Goal: Information Seeking & Learning: Learn about a topic

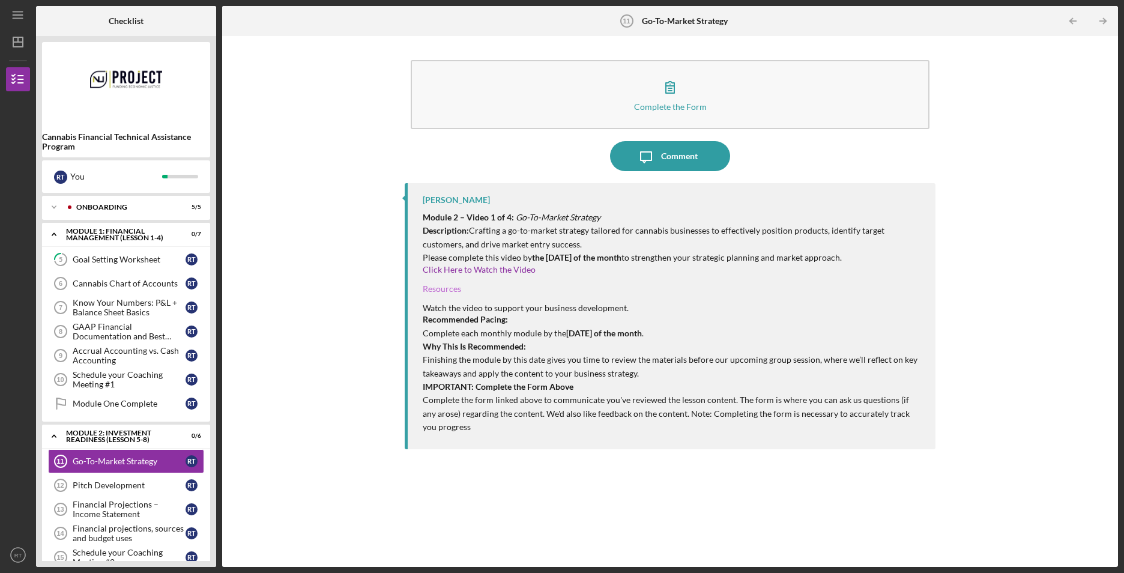
click at [438, 287] on link "Resources" at bounding box center [442, 288] width 38 height 10
click at [115, 485] on div "Pitch Development" at bounding box center [129, 485] width 113 height 10
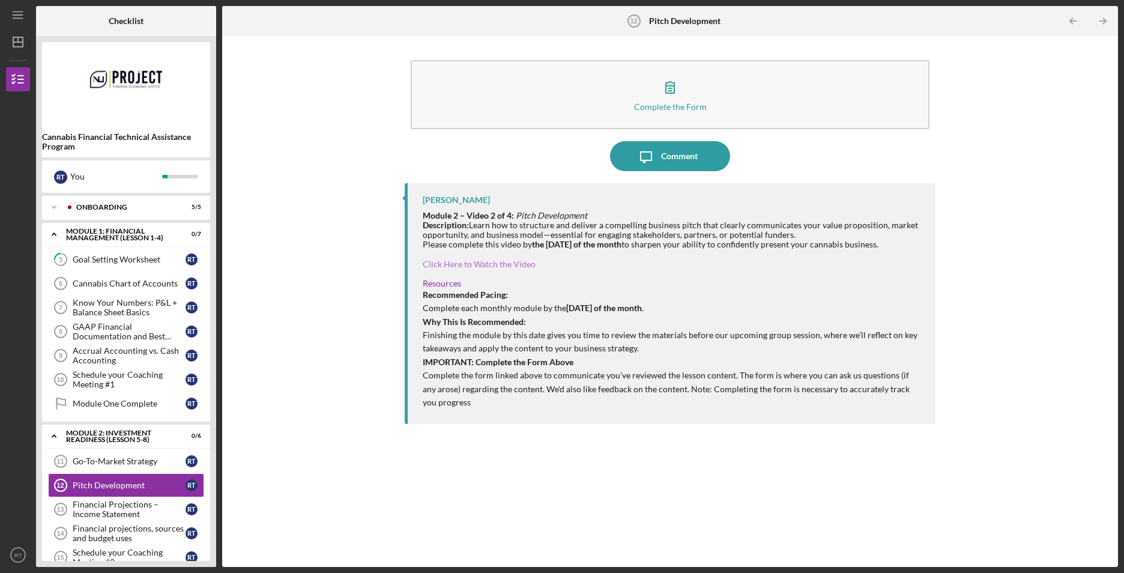
click at [471, 257] on div at bounding box center [673, 254] width 500 height 10
click at [471, 260] on link "Click Here to Watch the Video" at bounding box center [479, 264] width 113 height 10
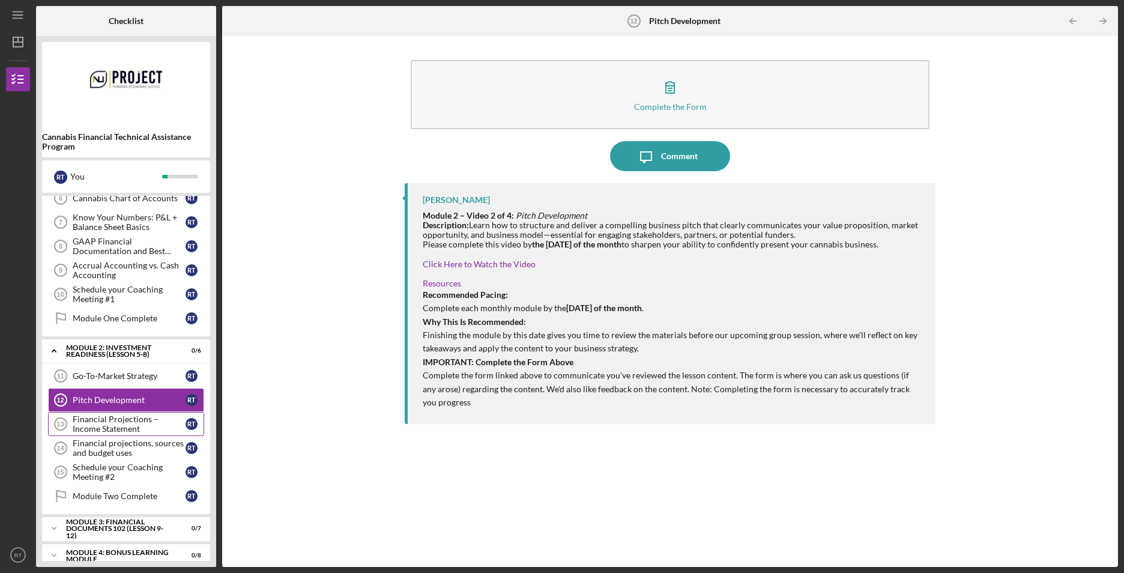
scroll to position [125, 0]
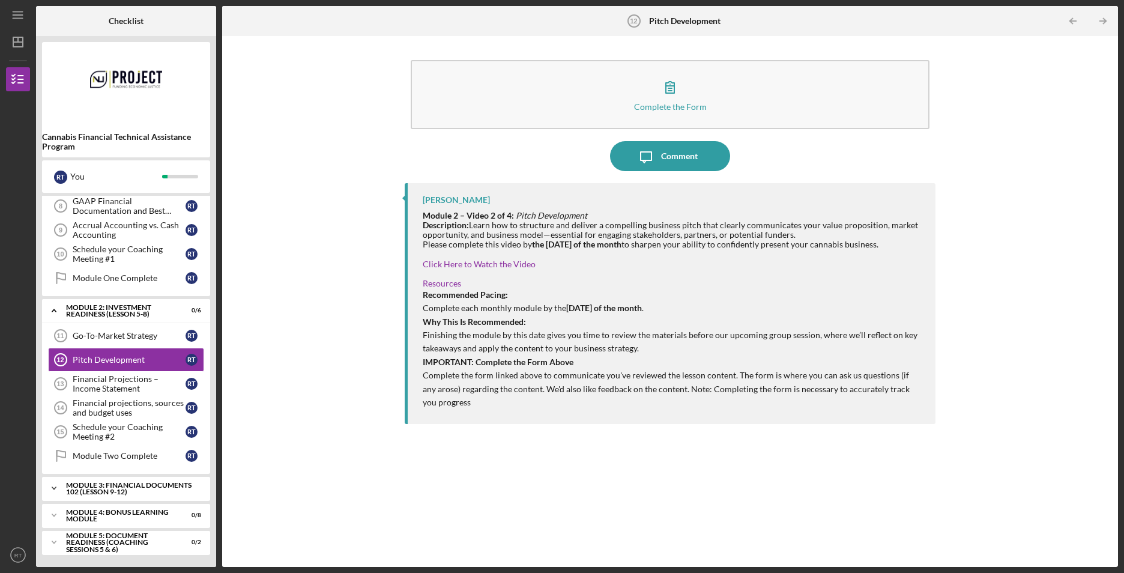
click at [103, 481] on div "Module 3: Financial Documents 102 (Lesson 9-12)" at bounding box center [130, 488] width 129 height 14
click at [128, 513] on div "Financial Projections - Linking Assumptions" at bounding box center [129, 513] width 113 height 19
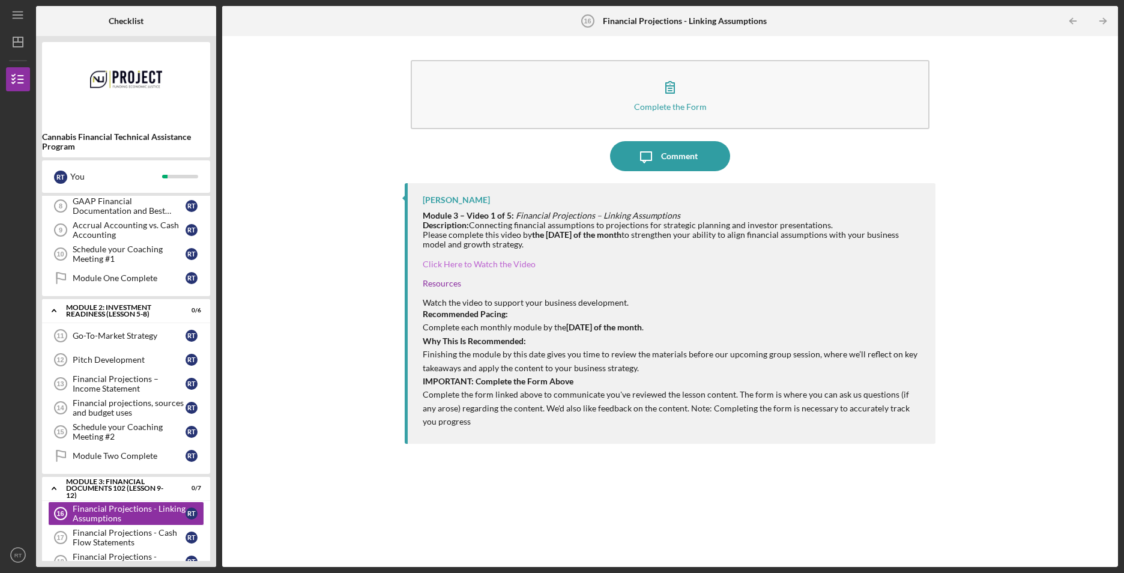
click at [461, 262] on link "Click Here to Watch the Video" at bounding box center [479, 264] width 113 height 10
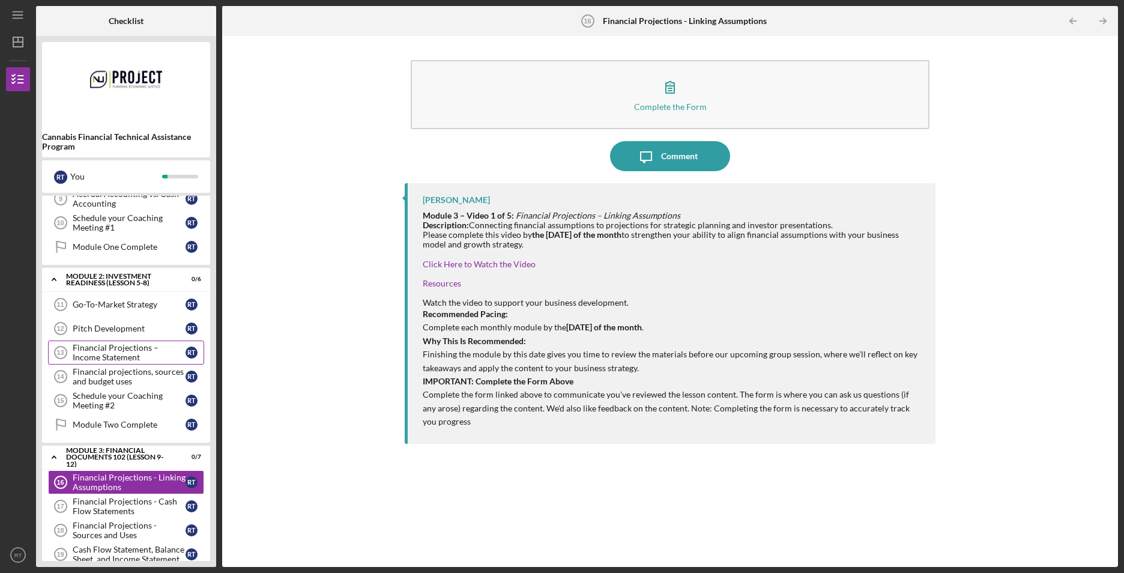
scroll to position [245, 0]
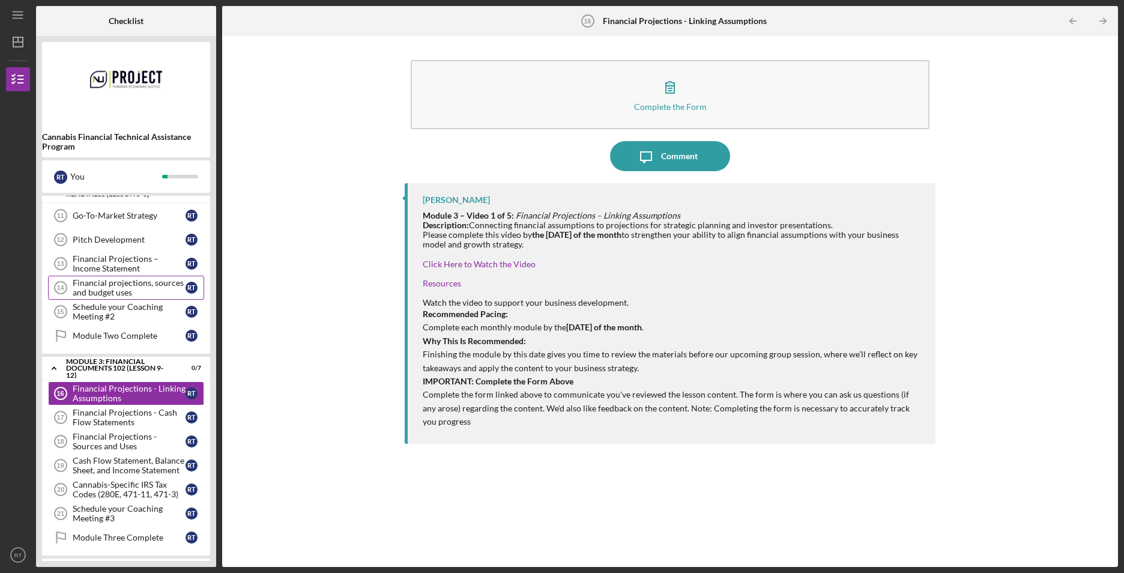
click at [166, 281] on div "Financial projections, sources and budget uses" at bounding box center [129, 287] width 113 height 19
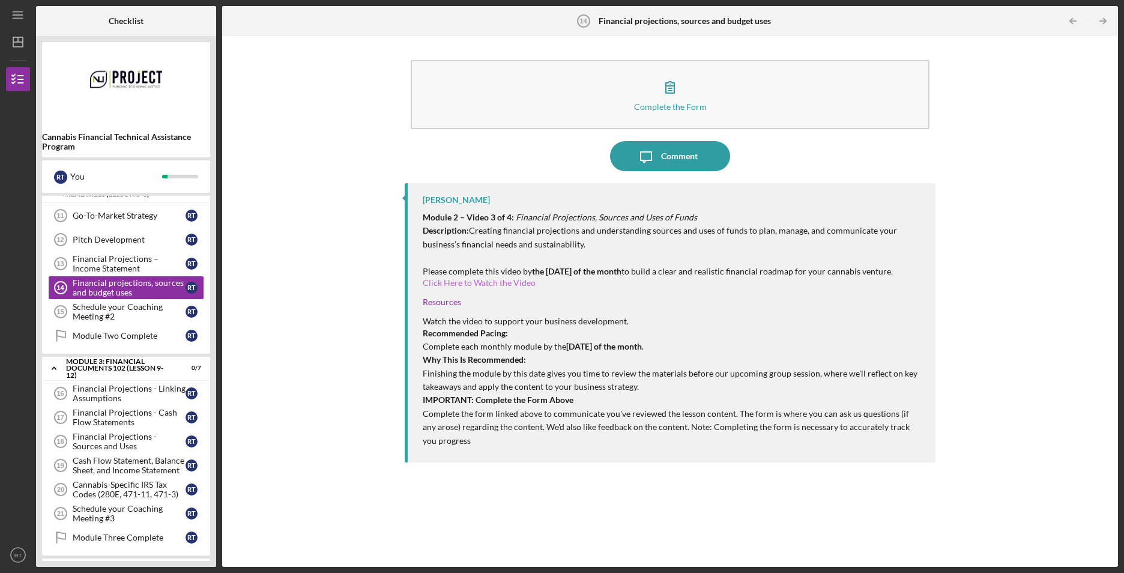
click at [484, 280] on link "Click Here to Watch the Video" at bounding box center [479, 282] width 113 height 10
click at [468, 278] on link "Click Here to Watch the Video" at bounding box center [479, 282] width 113 height 10
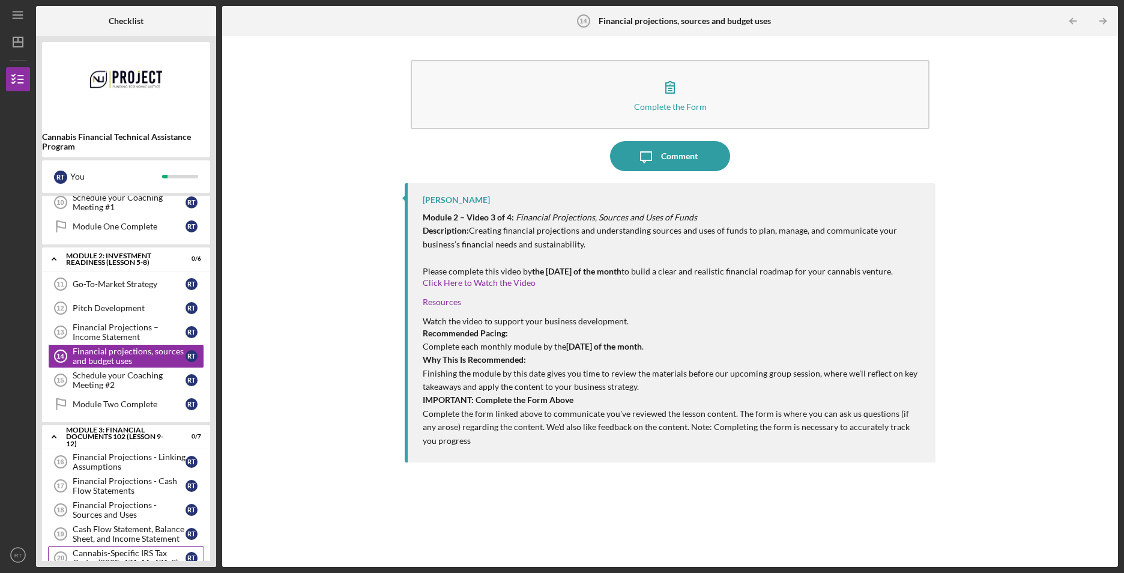
scroll to position [300, 0]
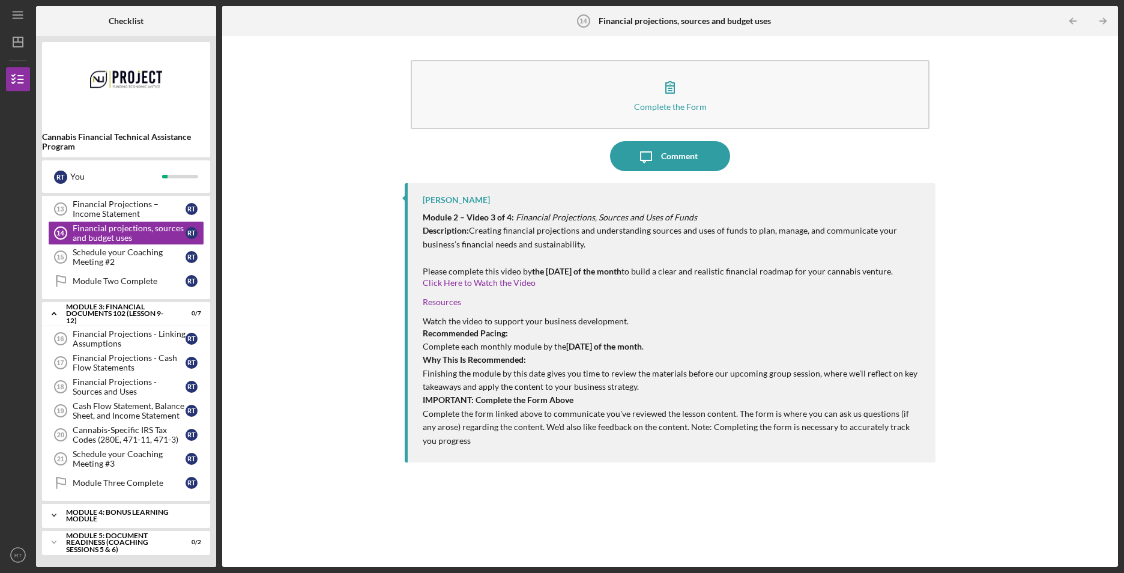
click at [52, 513] on icon "Icon/Expander" at bounding box center [54, 515] width 24 height 24
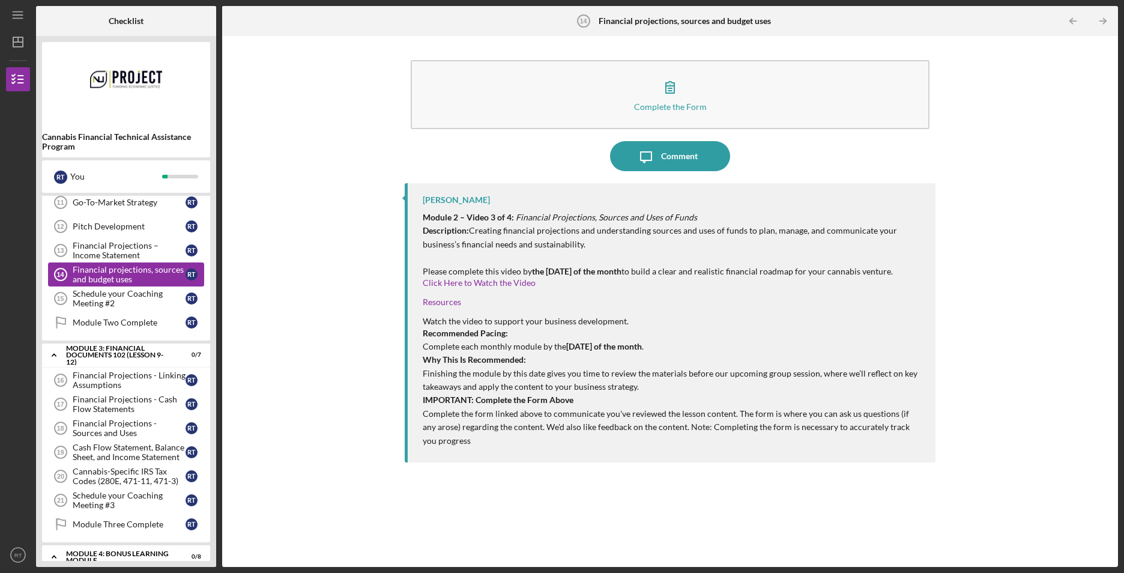
scroll to position [19, 0]
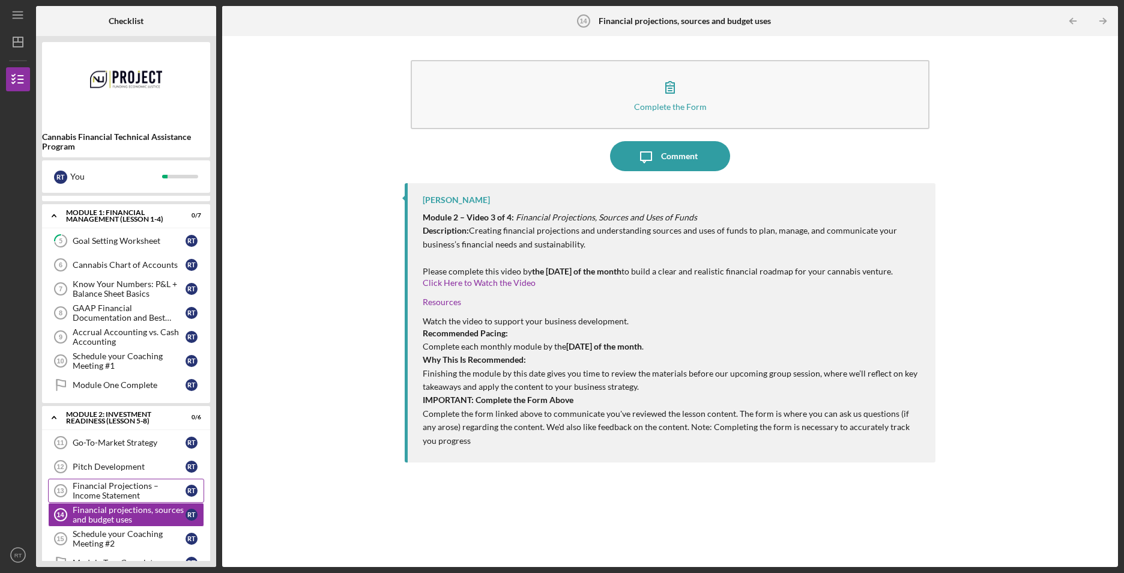
click at [144, 486] on div "Financial Projections – Income Statement" at bounding box center [129, 490] width 113 height 19
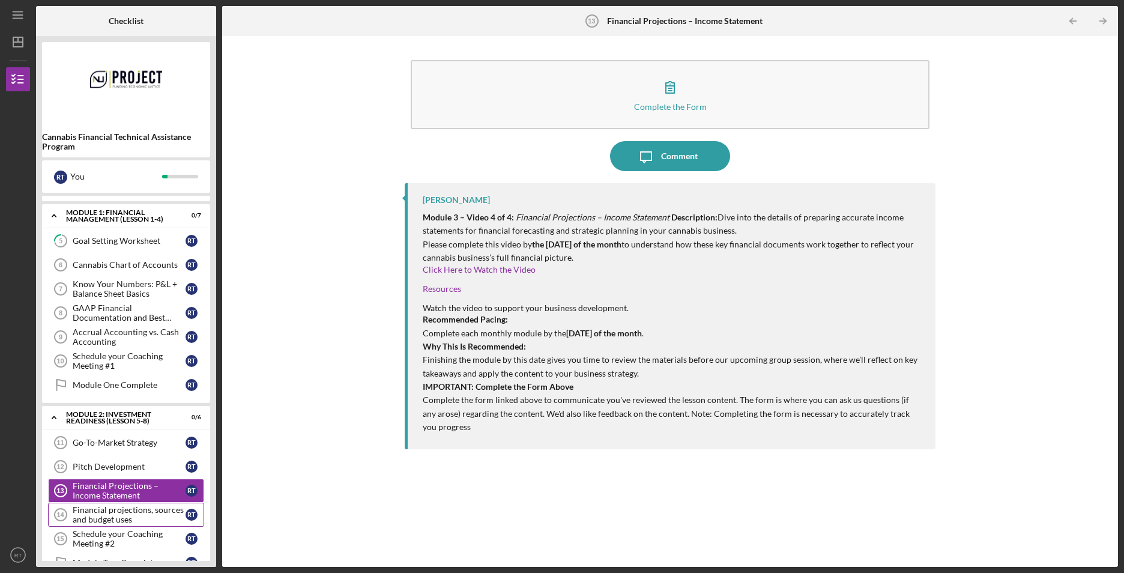
click at [104, 514] on div "Financial projections, sources and budget uses" at bounding box center [129, 514] width 113 height 19
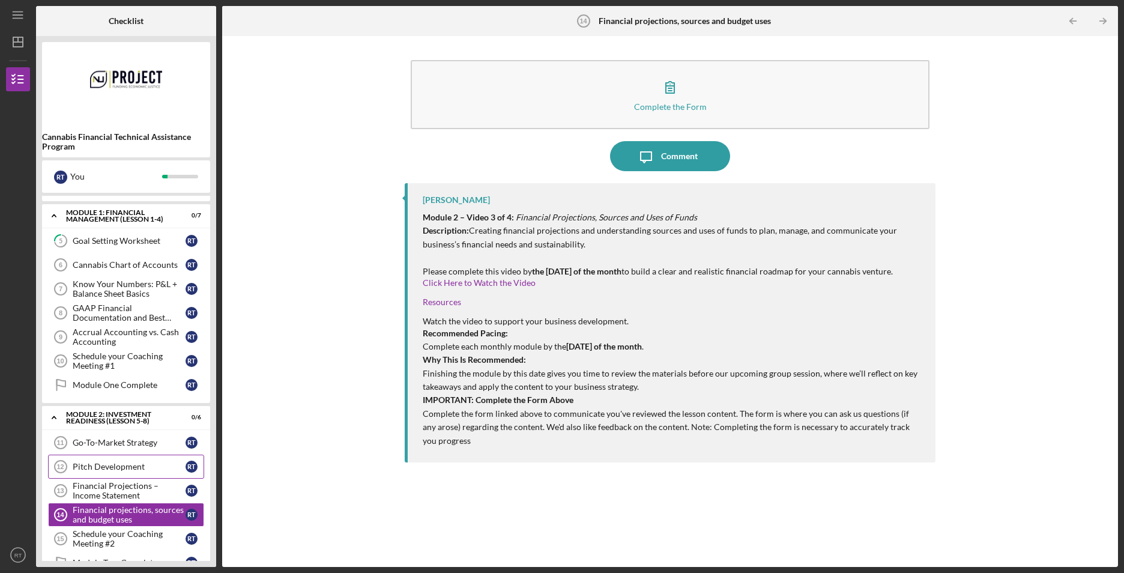
scroll to position [79, 0]
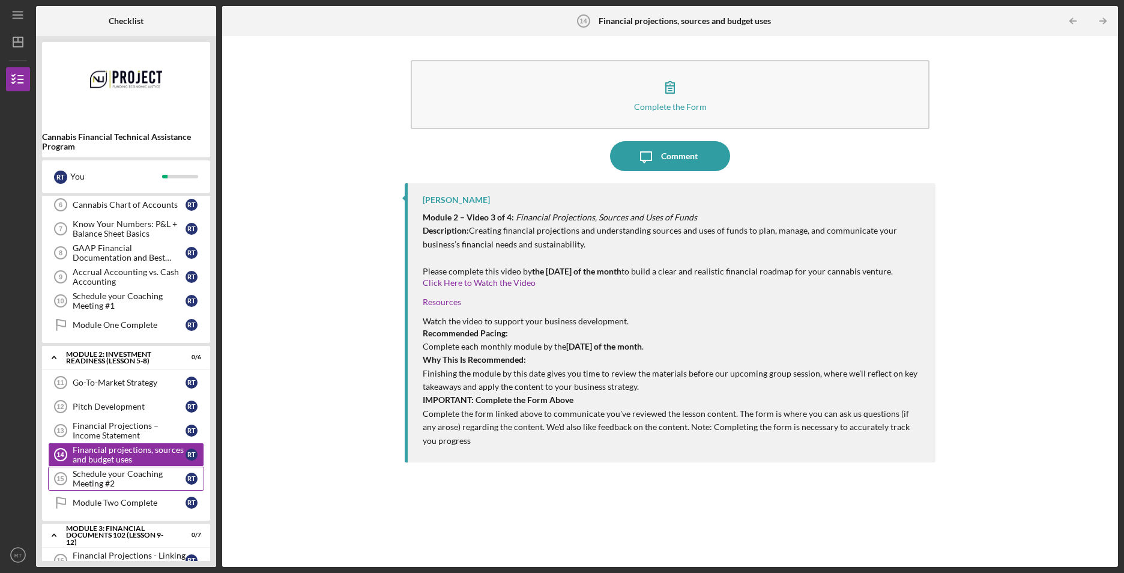
click at [120, 477] on div "Schedule your Coaching Meeting #2" at bounding box center [129, 478] width 113 height 19
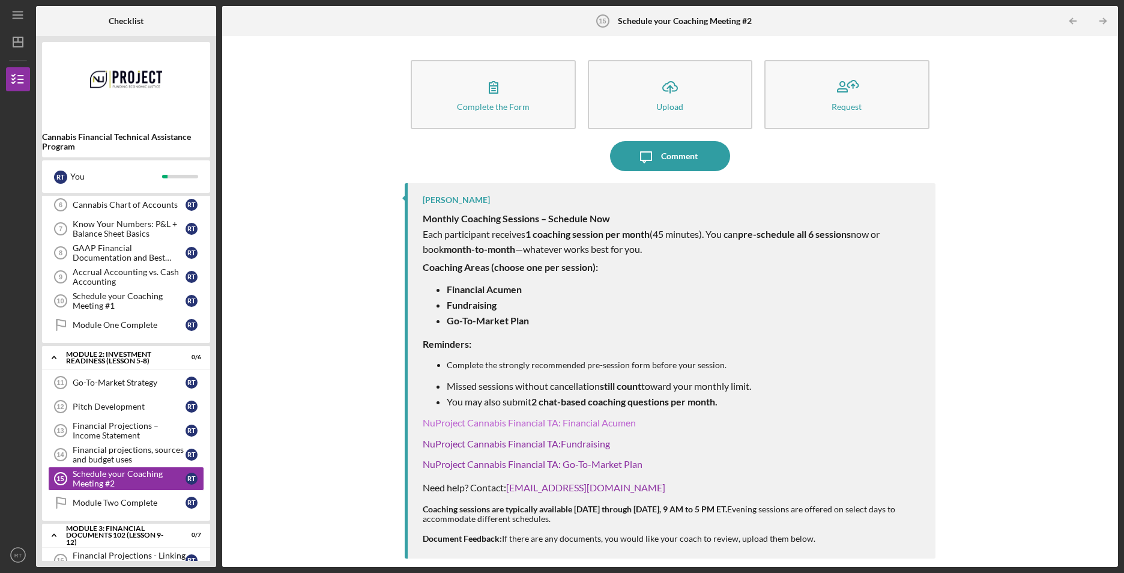
click at [517, 418] on link "NuProject Cannabis Financial TA: Financial Acumen" at bounding box center [529, 422] width 213 height 11
click at [529, 466] on link "NuProject Cannabis Financial TA: Go-To-Market Plan" at bounding box center [533, 463] width 220 height 11
